Goal: Task Accomplishment & Management: Use online tool/utility

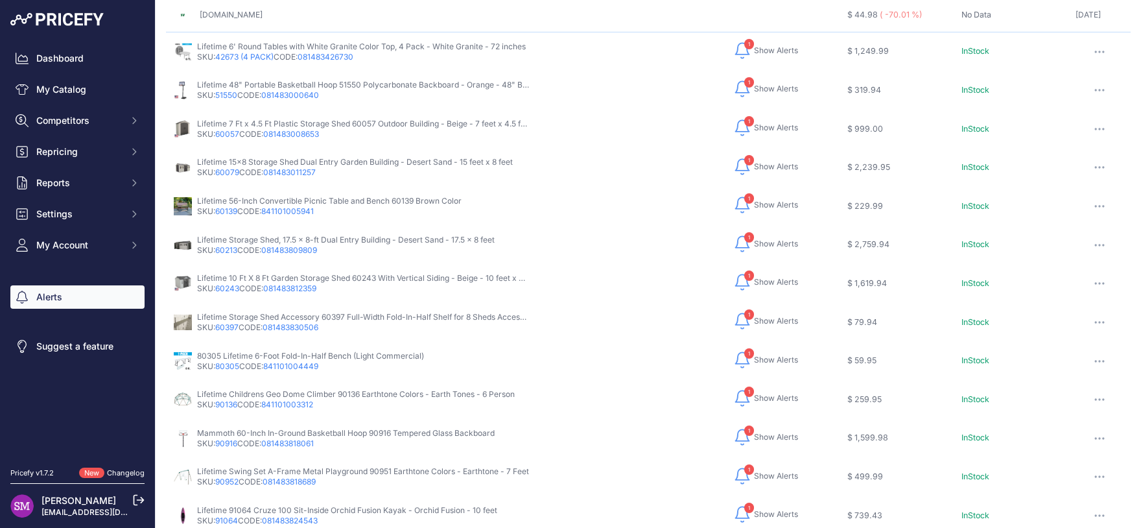
scroll to position [171, 0]
click at [757, 206] on span "Show Alerts" at bounding box center [776, 205] width 44 height 10
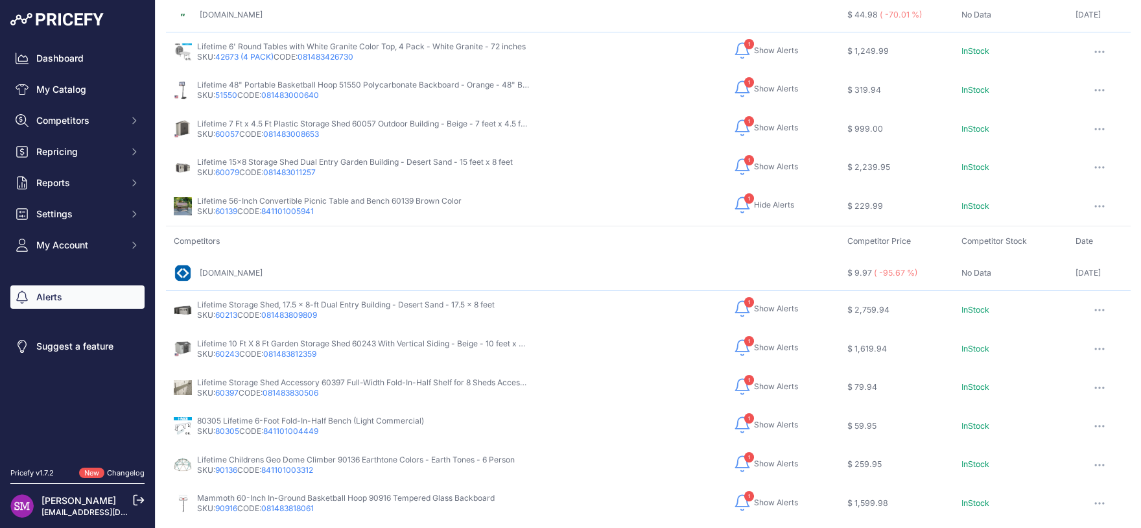
click at [754, 303] on span "Show Alerts" at bounding box center [776, 308] width 44 height 10
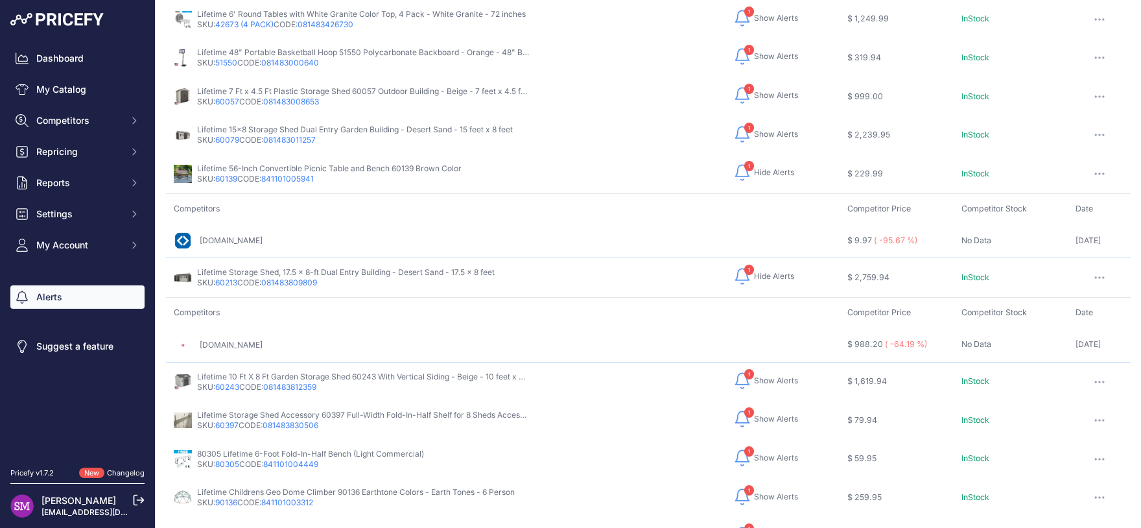
scroll to position [228, 0]
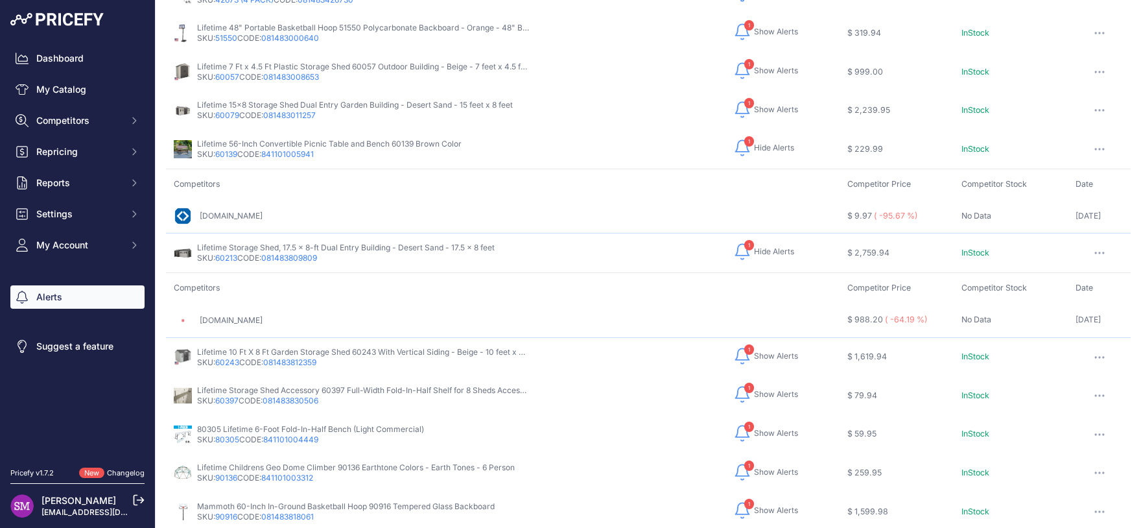
click at [754, 353] on span "Show Alerts" at bounding box center [776, 356] width 44 height 10
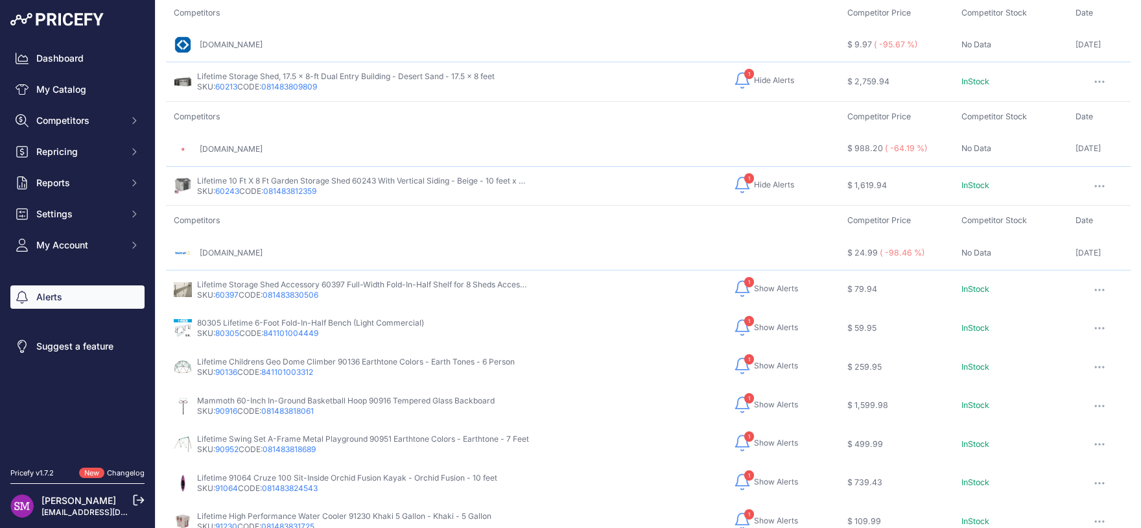
scroll to position [456, 0]
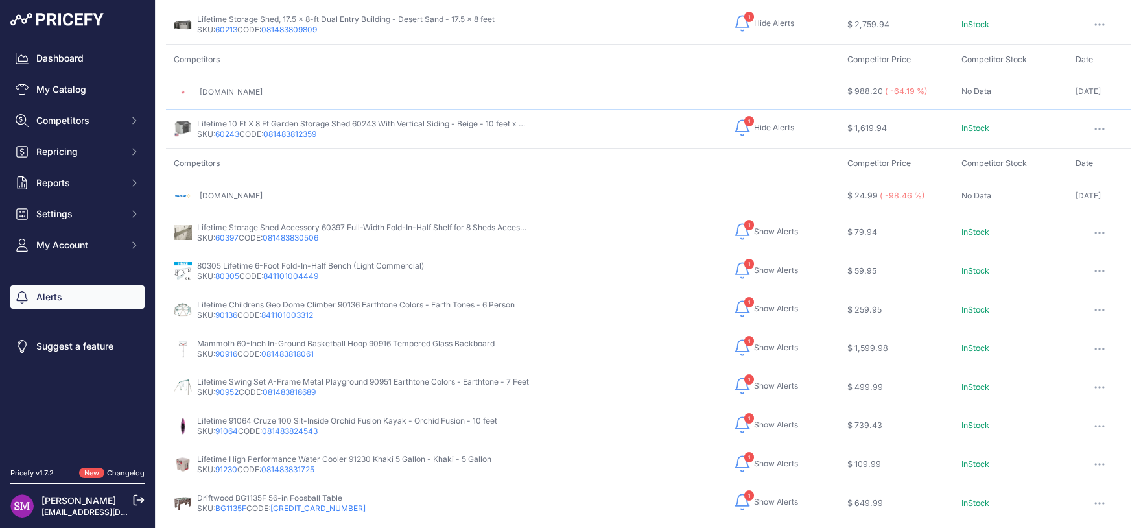
click at [754, 303] on span "Show Alerts" at bounding box center [776, 308] width 44 height 10
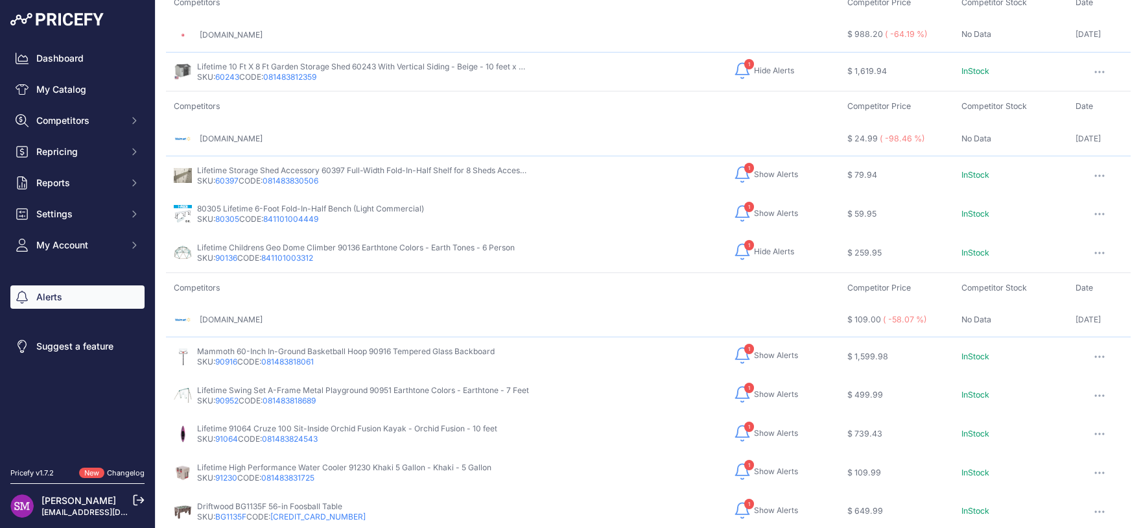
scroll to position [571, 0]
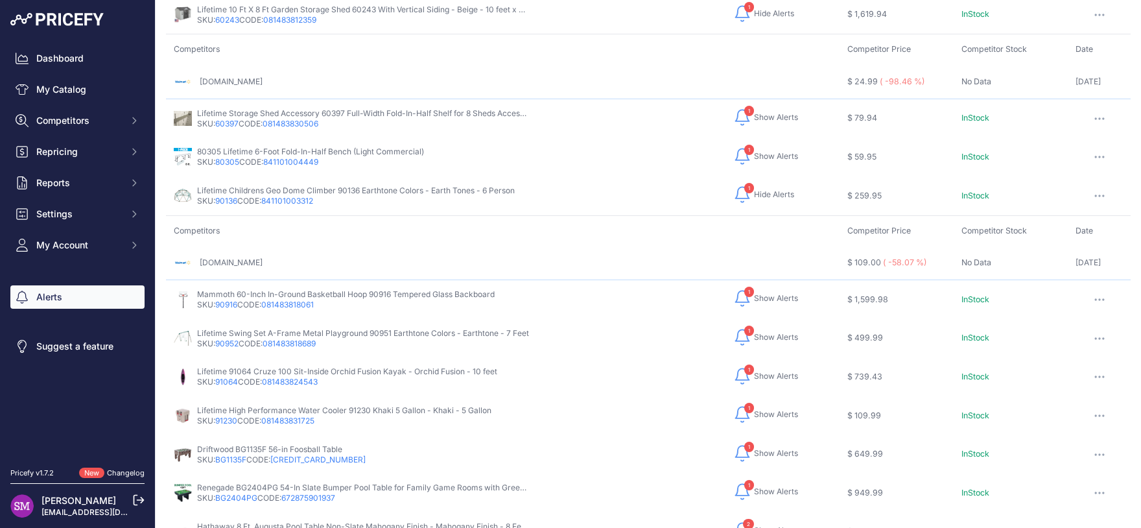
click at [754, 332] on span "Show Alerts" at bounding box center [776, 337] width 44 height 10
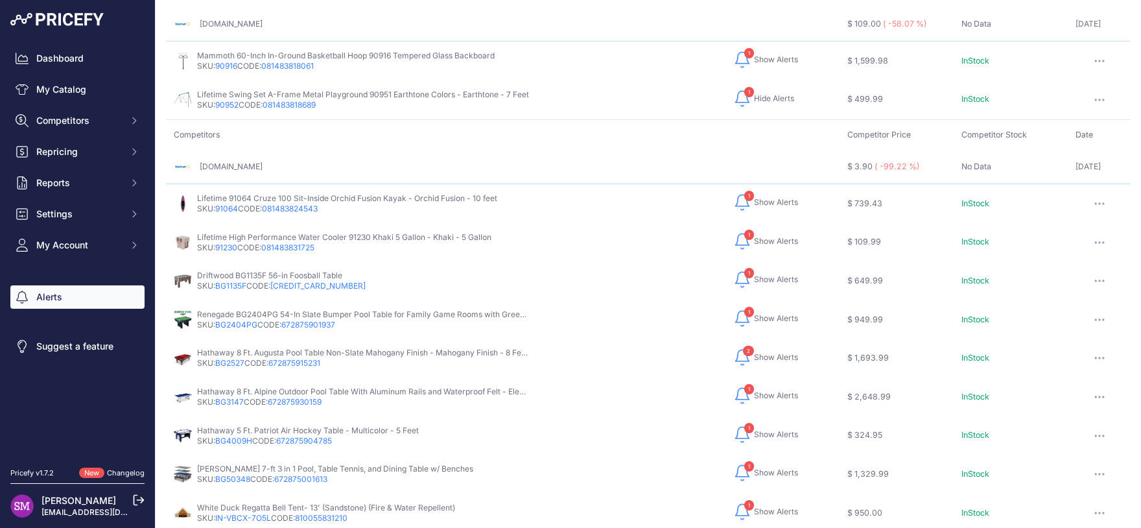
scroll to position [815, 0]
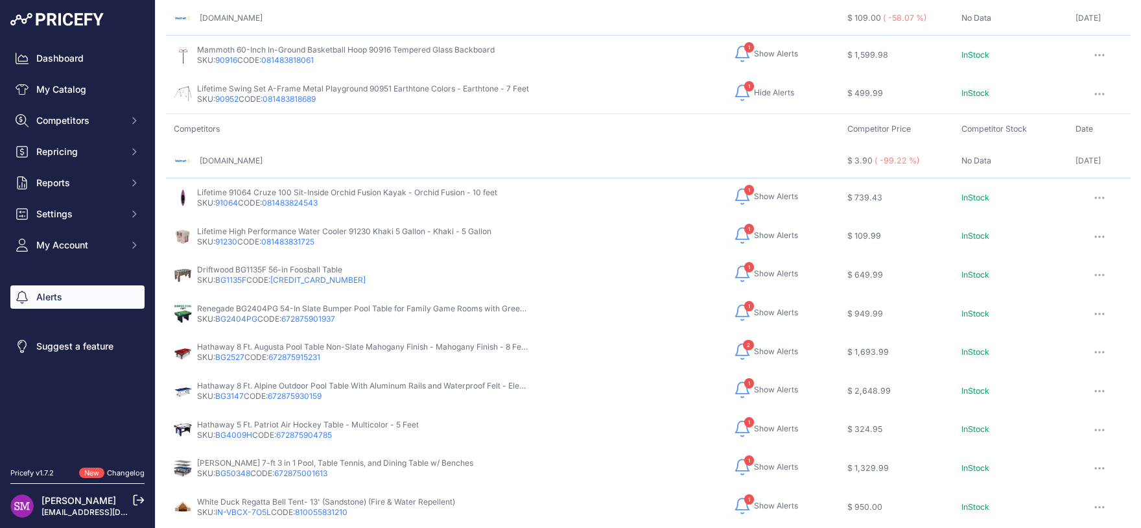
click at [754, 501] on span "Show Alerts" at bounding box center [776, 506] width 44 height 10
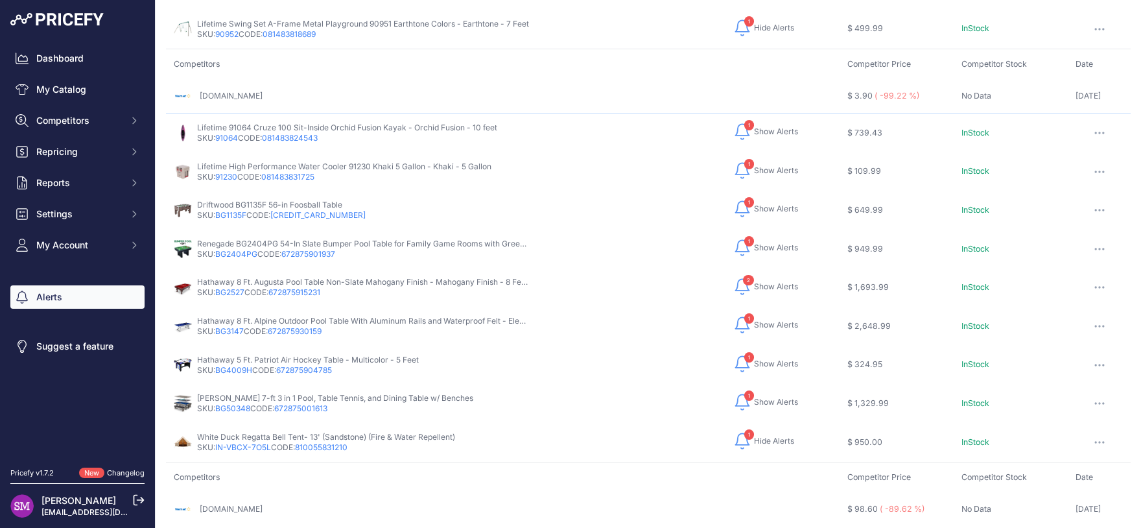
drag, startPoint x: 274, startPoint y: 436, endPoint x: 217, endPoint y: 440, distance: 56.6
click at [217, 440] on div "White Duck Regatta Bell Tent- 13' (Sandstone) (Fire & Water Repellent) SKU: IN-…" at bounding box center [326, 442] width 258 height 21
copy p "IN-VBCX-7O5L"
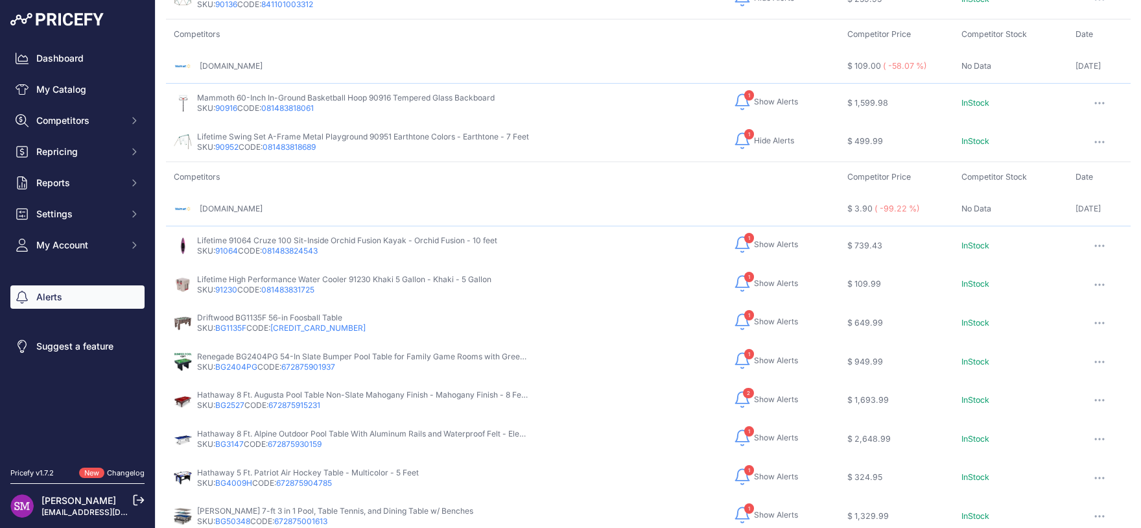
scroll to position [652, 0]
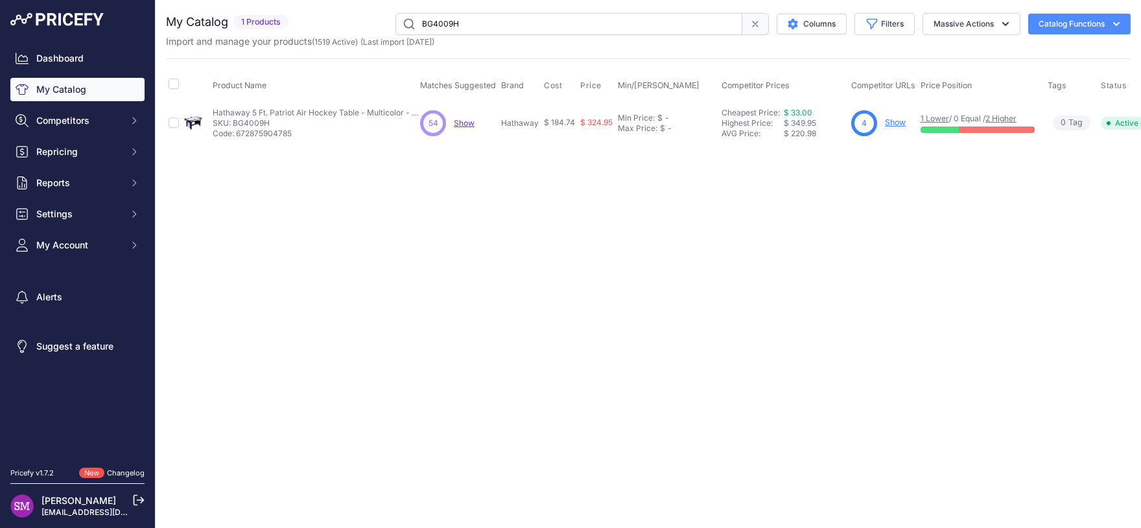
click at [473, 124] on span "Show" at bounding box center [464, 123] width 21 height 10
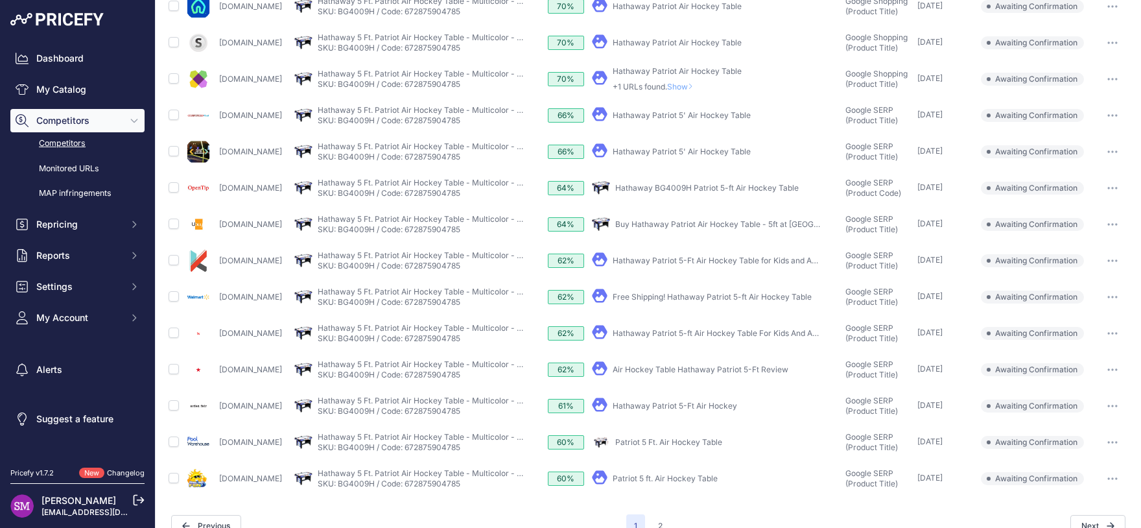
scroll to position [414, 0]
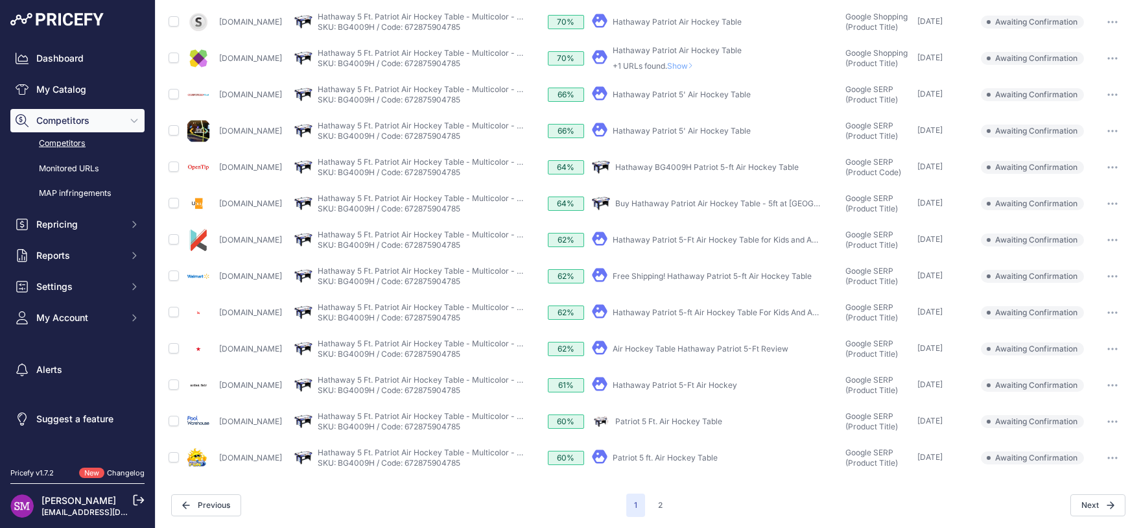
click at [681, 419] on link "Patriot 5 Ft. Air Hockey Table" at bounding box center [668, 421] width 107 height 10
